Goal: Task Accomplishment & Management: Manage account settings

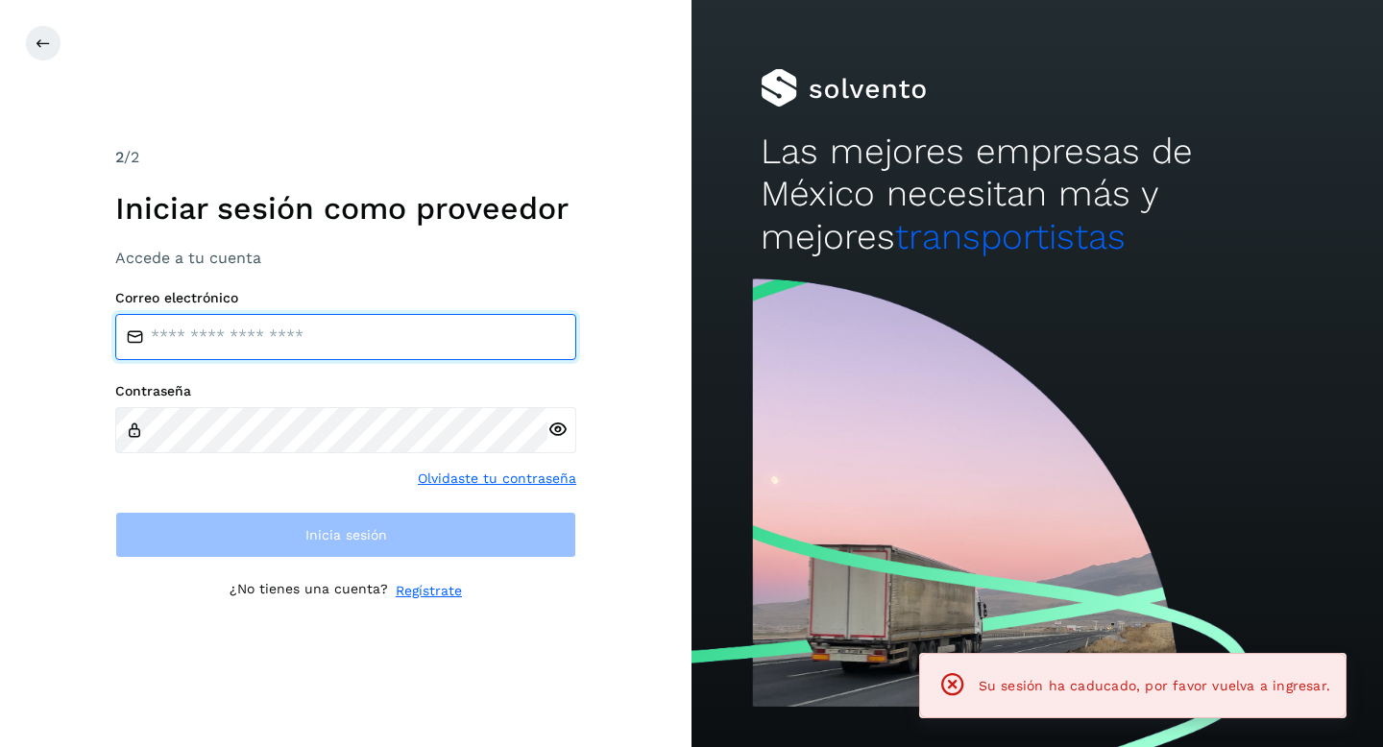
type input "**********"
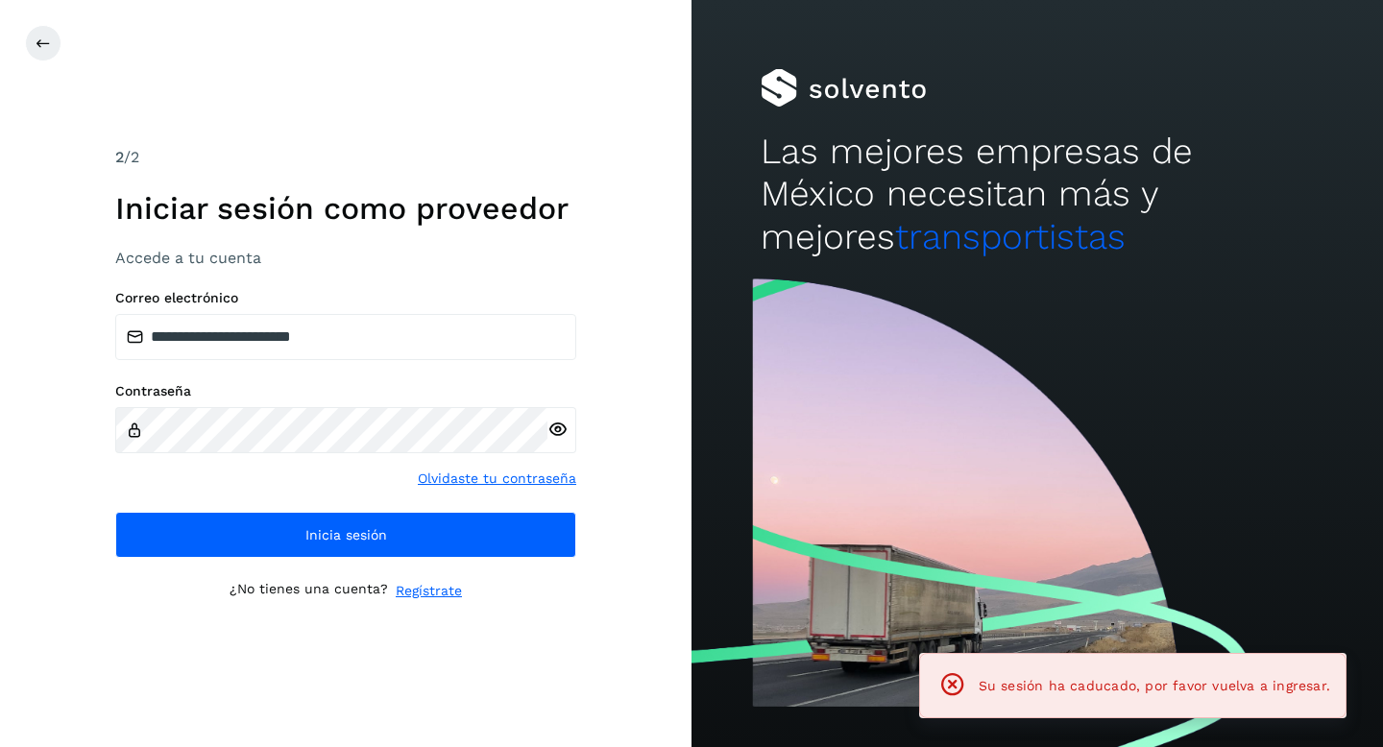
click at [36, 192] on div "**********" at bounding box center [345, 373] width 691 height 747
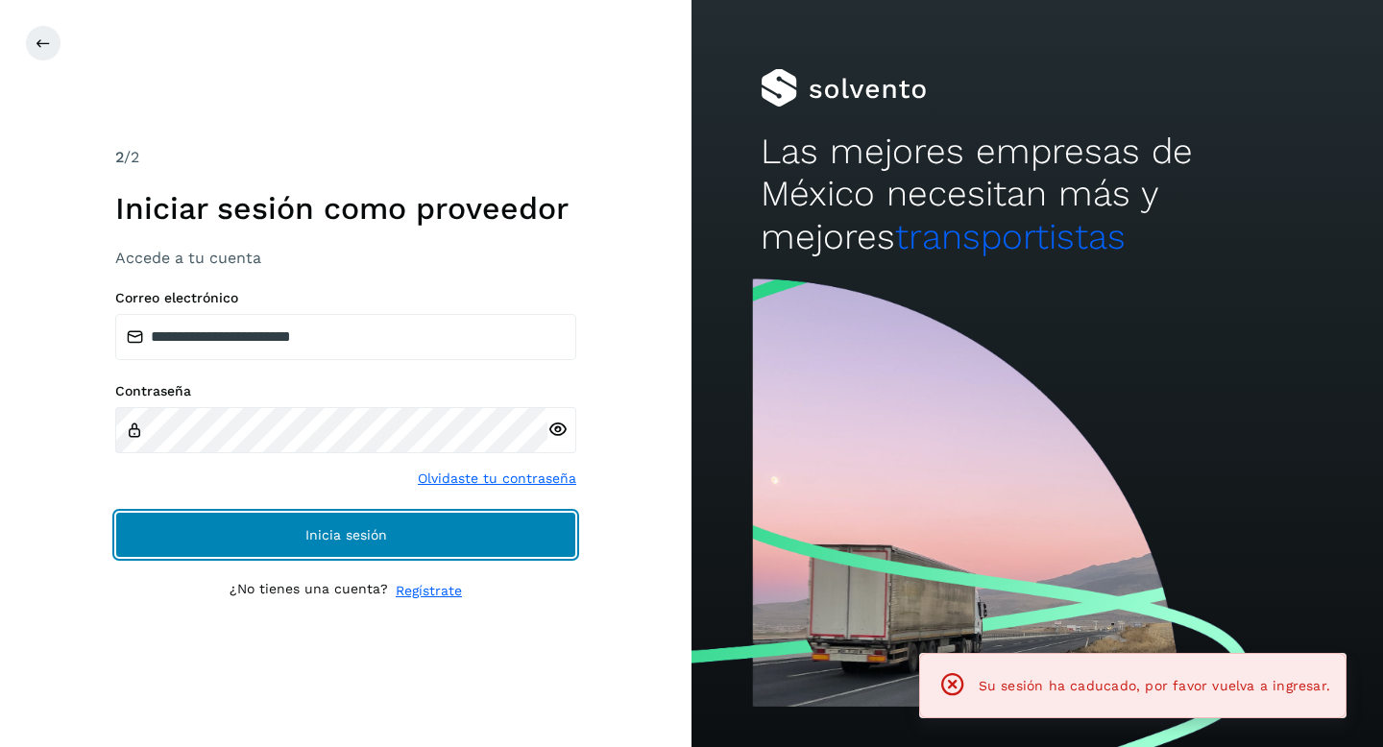
click at [239, 523] on button "Inicia sesión" at bounding box center [345, 535] width 461 height 46
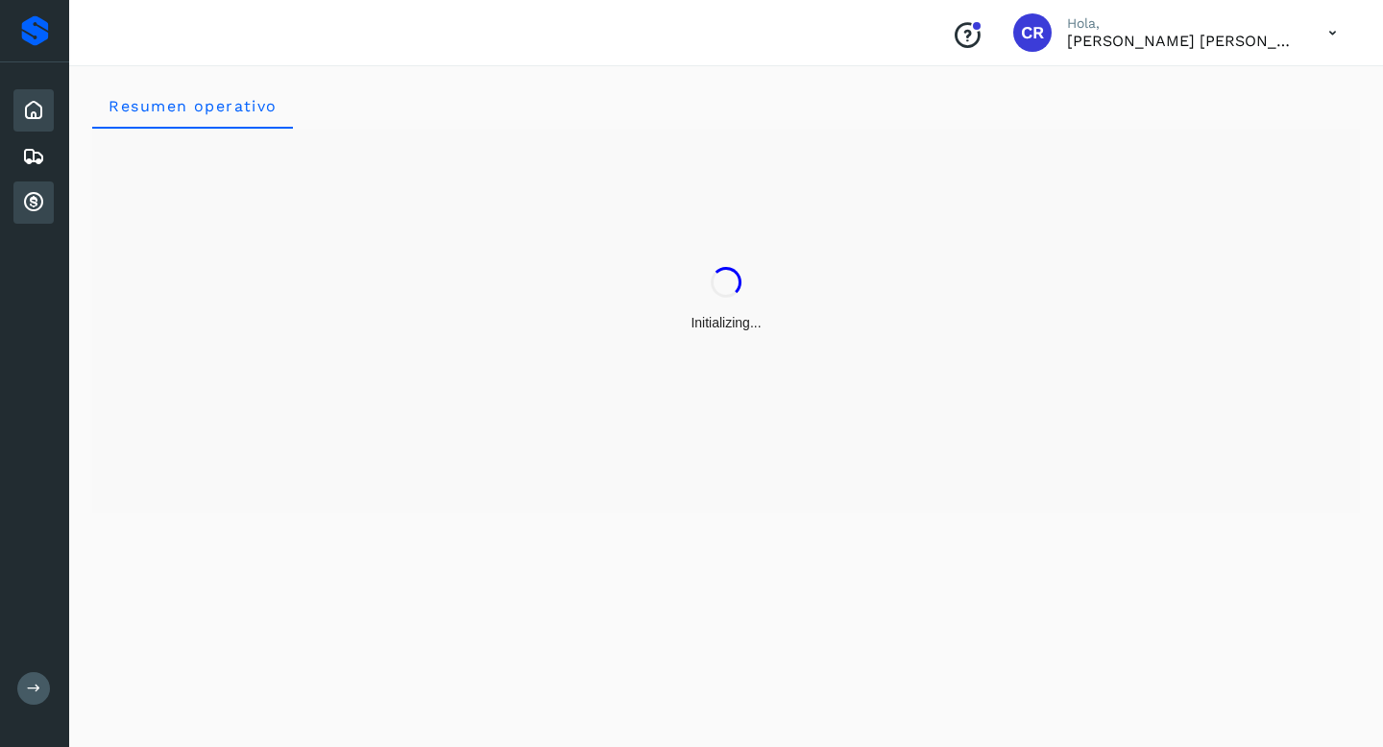
click at [50, 207] on div "Cuentas por cobrar" at bounding box center [33, 202] width 40 height 42
